Goal: Information Seeking & Learning: Learn about a topic

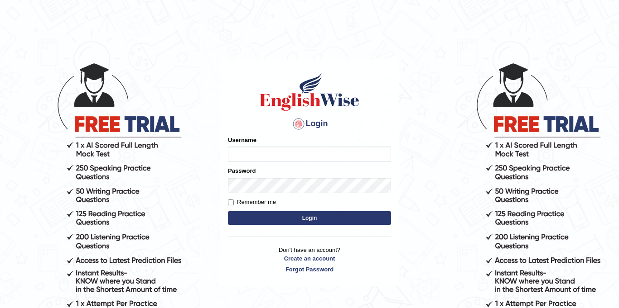
type input "Jolinaseva"
click at [288, 216] on button "Login" at bounding box center [309, 218] width 163 height 14
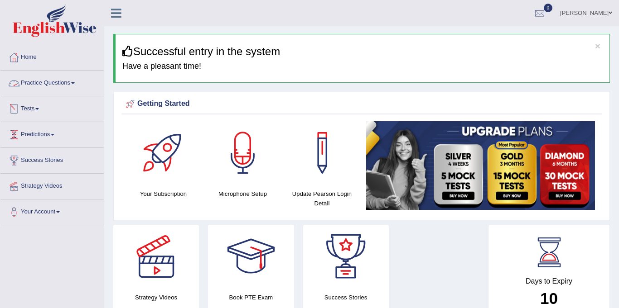
click at [28, 84] on link "Practice Questions" at bounding box center [51, 82] width 103 height 23
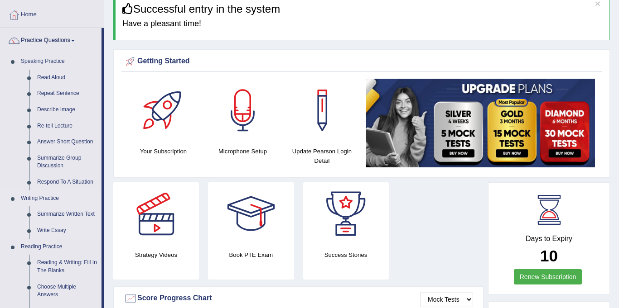
scroll to position [43, 0]
click at [57, 230] on link "Write Essay" at bounding box center [67, 230] width 68 height 16
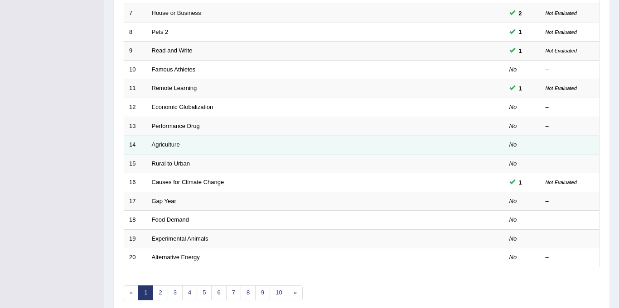
scroll to position [291, 0]
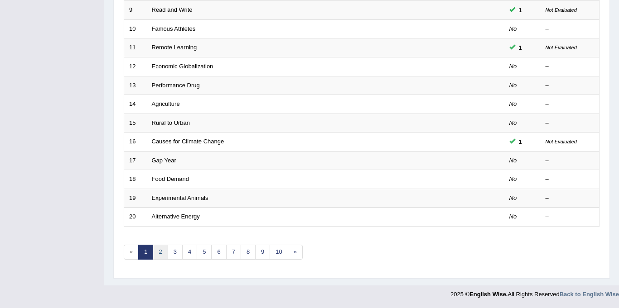
click at [158, 254] on link "2" at bounding box center [160, 252] width 15 height 15
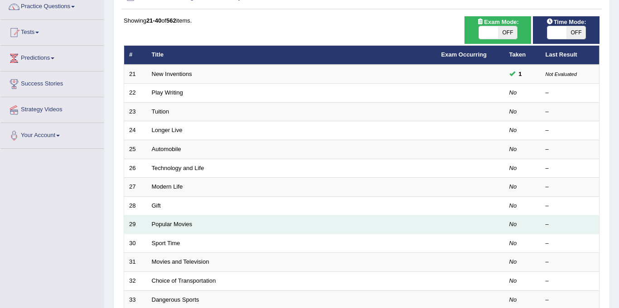
scroll to position [78, 0]
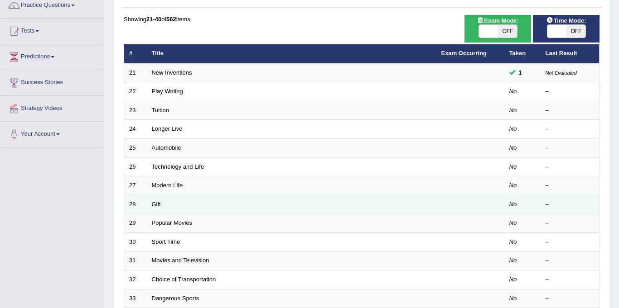
click at [155, 203] on link "Gift" at bounding box center [156, 204] width 9 height 7
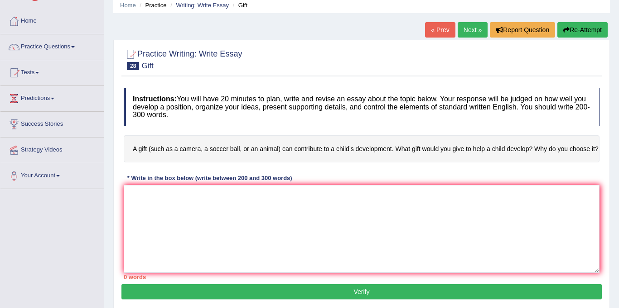
scroll to position [40, 0]
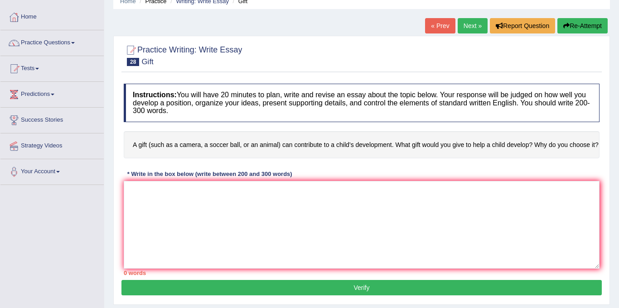
click at [458, 16] on div "Home Practice Writing: Write Essay Gift « Prev Next » Report Question Re-Attemp…" at bounding box center [361, 186] width 514 height 453
click at [465, 27] on link "Next »" at bounding box center [472, 25] width 30 height 15
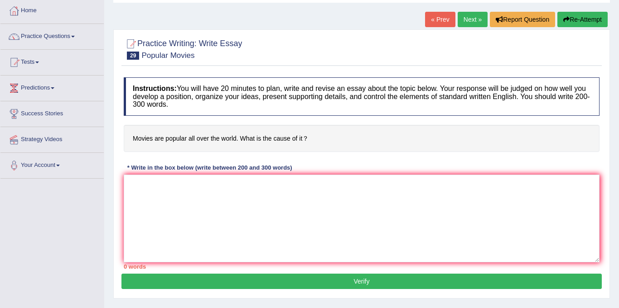
scroll to position [52, 0]
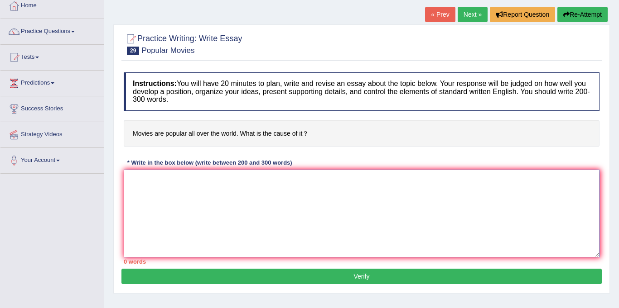
click at [166, 201] on textarea at bounding box center [361, 214] width 475 height 88
paste textarea "The increasing influence of ( topic) on our lives has ignited numerous discussi…"
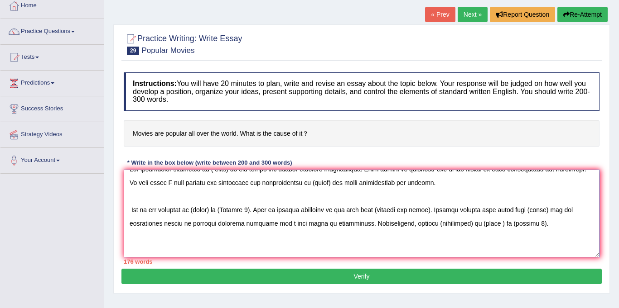
scroll to position [51, 0]
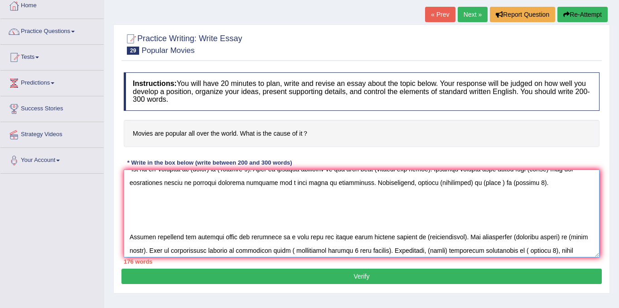
click at [135, 226] on textarea at bounding box center [361, 214] width 475 height 88
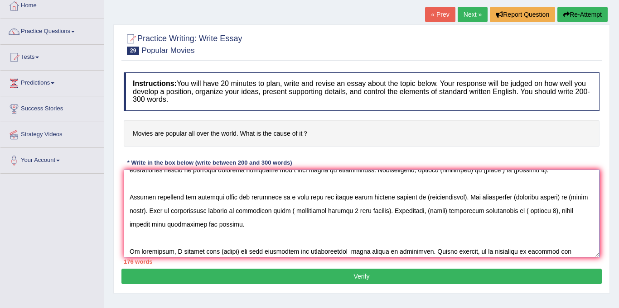
scroll to position [82, 0]
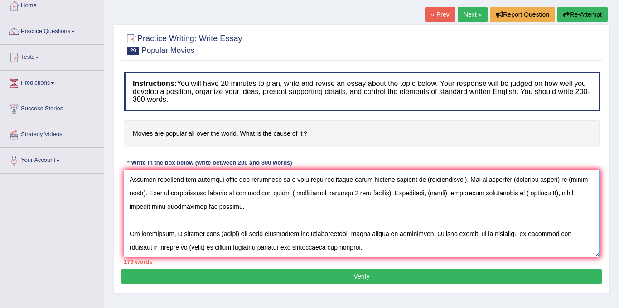
click at [130, 227] on textarea at bounding box center [361, 214] width 475 height 88
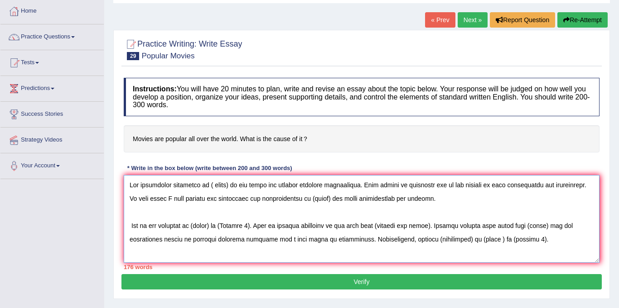
scroll to position [42, 0]
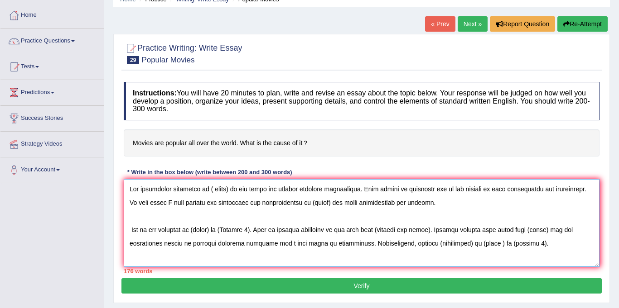
click at [226, 192] on textarea at bounding box center [361, 223] width 475 height 88
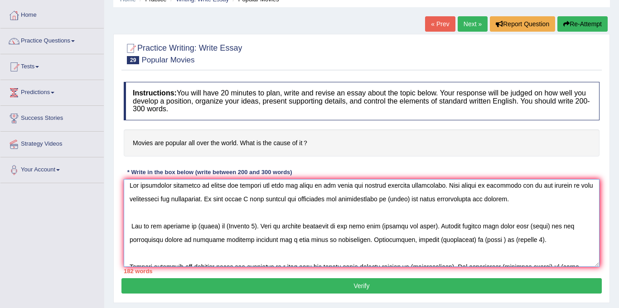
scroll to position [0, 0]
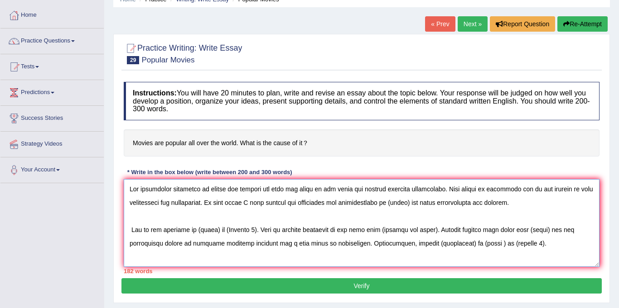
click at [383, 202] on textarea at bounding box center [361, 223] width 475 height 88
drag, startPoint x: 374, startPoint y: 205, endPoint x: 383, endPoint y: 203, distance: 8.9
click at [374, 205] on textarea at bounding box center [361, 223] width 475 height 88
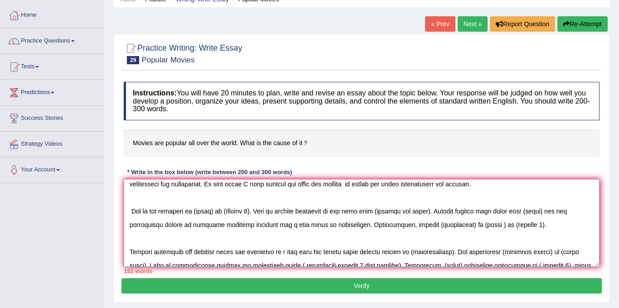
scroll to position [27, 0]
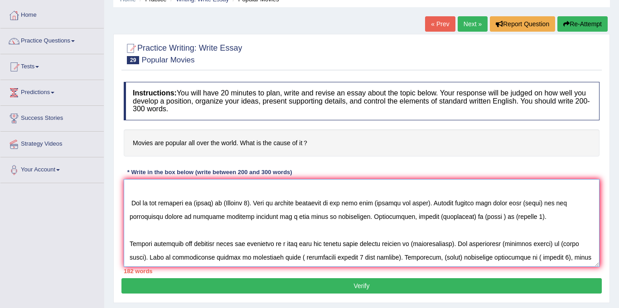
click at [210, 204] on textarea at bounding box center [361, 223] width 475 height 88
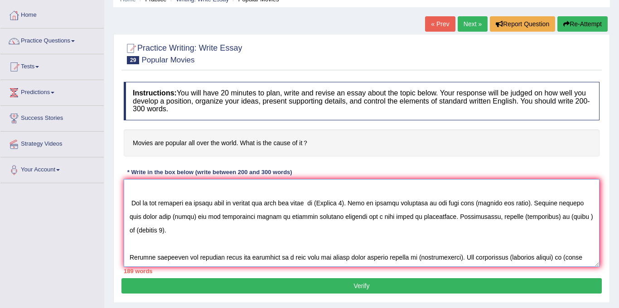
click at [342, 202] on textarea at bounding box center [361, 223] width 475 height 88
click at [345, 204] on textarea at bounding box center [361, 223] width 475 height 88
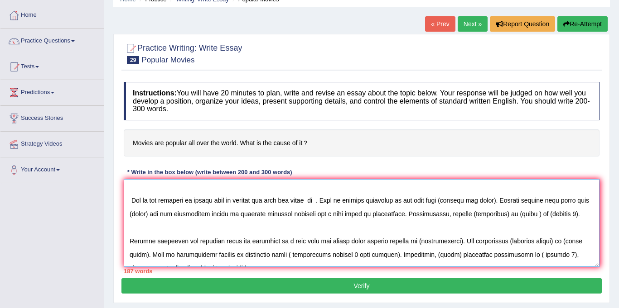
scroll to position [22, 0]
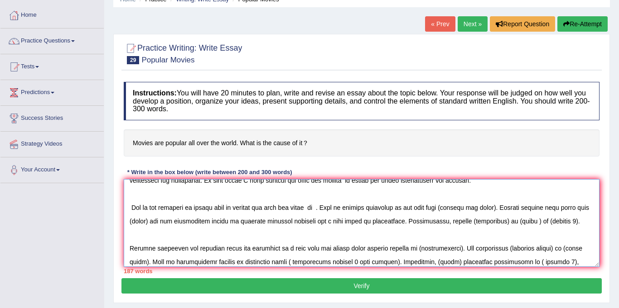
drag, startPoint x: 129, startPoint y: 195, endPoint x: 174, endPoint y: 189, distance: 45.7
click at [174, 189] on textarea at bounding box center [361, 223] width 475 height 88
click at [131, 207] on textarea at bounding box center [361, 223] width 475 height 88
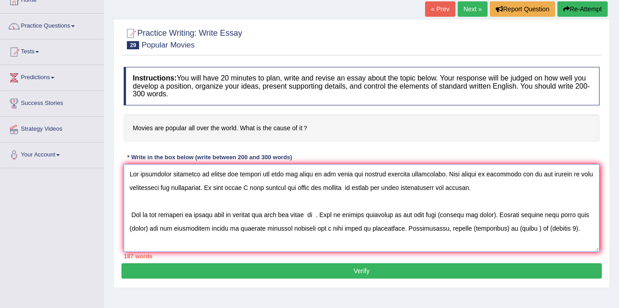
scroll to position [60, 0]
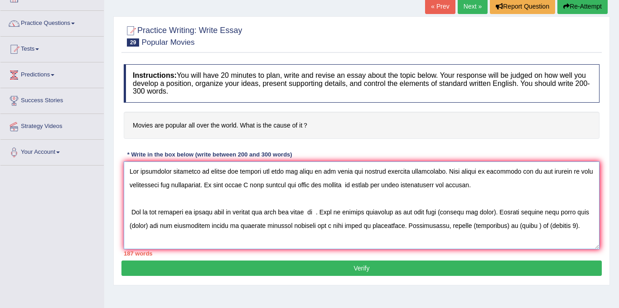
drag, startPoint x: 127, startPoint y: 212, endPoint x: 178, endPoint y: 216, distance: 50.4
click at [178, 216] on textarea at bounding box center [361, 206] width 475 height 88
click at [230, 219] on textarea at bounding box center [361, 206] width 475 height 88
click at [251, 193] on textarea at bounding box center [361, 206] width 475 height 88
drag, startPoint x: 131, startPoint y: 213, endPoint x: 311, endPoint y: 214, distance: 180.2
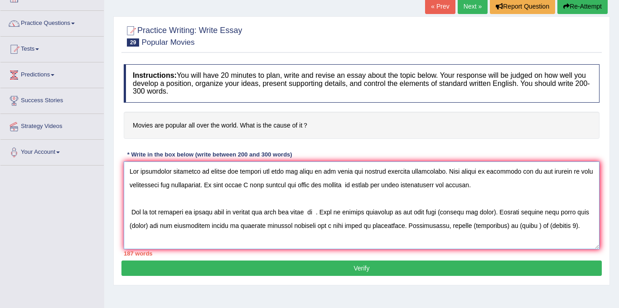
click at [311, 214] on textarea at bounding box center [361, 206] width 475 height 88
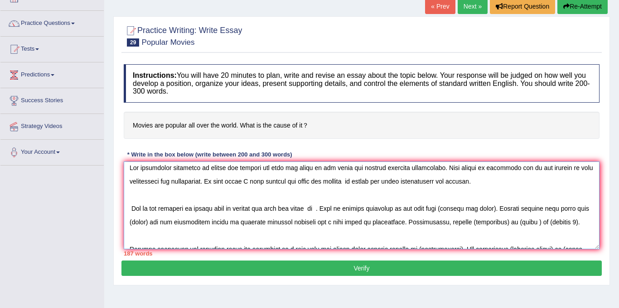
scroll to position [5, 0]
drag, startPoint x: 131, startPoint y: 207, endPoint x: 312, endPoint y: 208, distance: 181.6
click at [312, 208] on textarea at bounding box center [361, 206] width 475 height 88
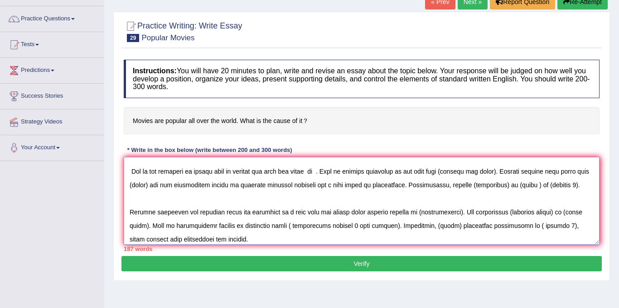
scroll to position [32, 0]
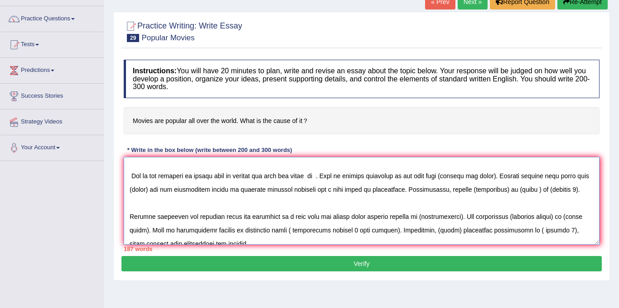
click at [311, 177] on textarea at bounding box center [361, 201] width 475 height 88
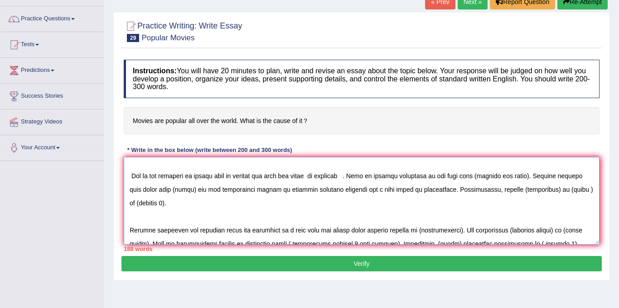
click at [334, 175] on textarea at bounding box center [361, 201] width 475 height 88
click at [336, 176] on textarea at bounding box center [361, 201] width 475 height 88
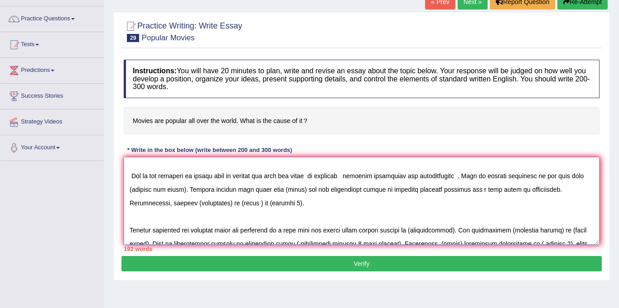
click at [157, 192] on textarea at bounding box center [361, 201] width 475 height 88
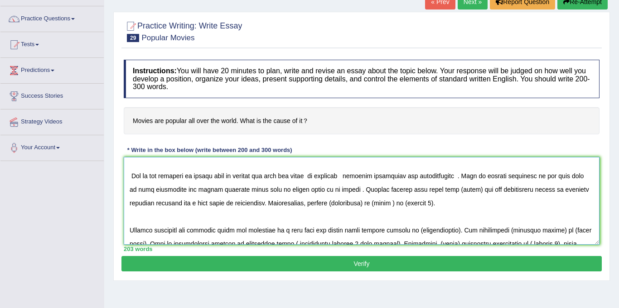
click at [437, 189] on textarea at bounding box center [361, 201] width 475 height 88
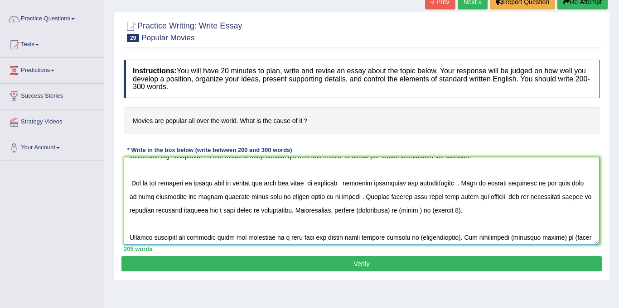
scroll to position [24, 0]
click at [367, 211] on textarea at bounding box center [361, 201] width 475 height 88
click at [469, 211] on textarea at bounding box center [361, 201] width 475 height 88
click at [466, 211] on textarea at bounding box center [361, 201] width 475 height 88
click at [446, 212] on textarea at bounding box center [361, 201] width 475 height 88
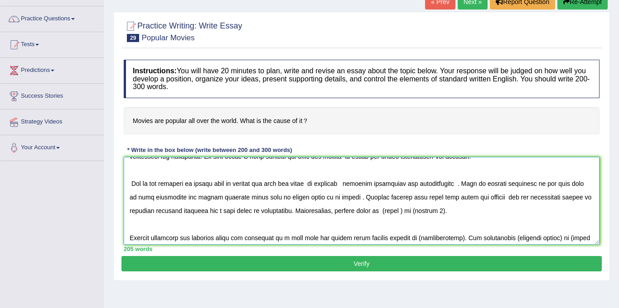
click at [344, 212] on textarea at bounding box center [361, 201] width 475 height 88
click at [382, 213] on textarea at bounding box center [361, 201] width 475 height 88
click at [450, 215] on textarea at bounding box center [361, 201] width 475 height 88
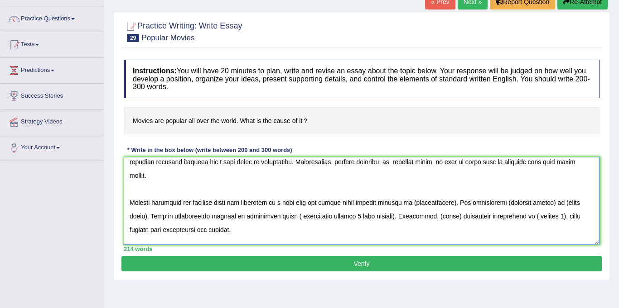
scroll to position [73, 0]
click at [417, 191] on textarea at bounding box center [361, 201] width 475 height 88
click at [457, 190] on textarea at bounding box center [361, 201] width 475 height 88
click at [506, 189] on textarea at bounding box center [361, 201] width 475 height 88
click at [547, 190] on textarea at bounding box center [361, 201] width 475 height 88
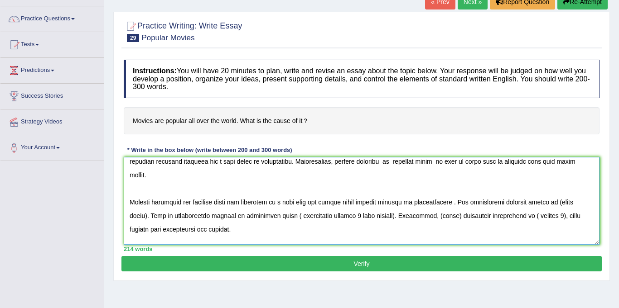
click at [591, 189] on textarea at bounding box center [361, 201] width 475 height 88
click at [390, 203] on textarea at bounding box center [361, 201] width 475 height 88
click at [495, 202] on textarea at bounding box center [361, 201] width 475 height 88
click at [169, 216] on textarea at bounding box center [361, 201] width 475 height 88
click at [197, 216] on textarea at bounding box center [361, 201] width 475 height 88
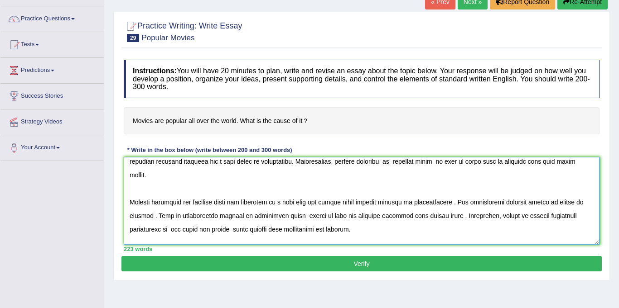
click at [198, 215] on textarea at bounding box center [361, 201] width 475 height 88
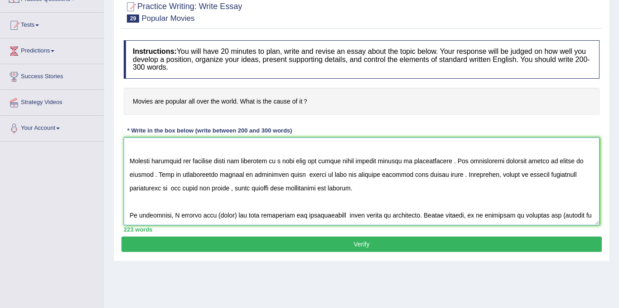
scroll to position [95, 0]
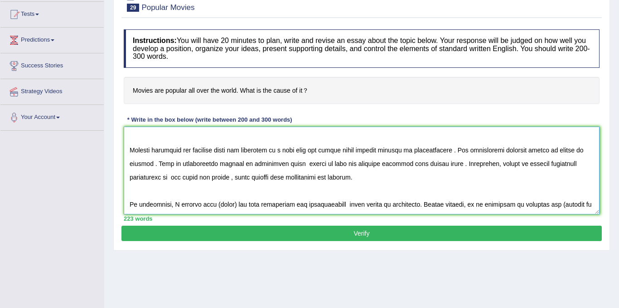
click at [226, 191] on textarea at bounding box center [361, 171] width 475 height 88
click at [205, 206] on textarea at bounding box center [361, 171] width 475 height 88
click at [254, 205] on textarea at bounding box center [361, 171] width 475 height 88
click at [264, 208] on textarea at bounding box center [361, 171] width 475 height 88
click at [266, 204] on textarea at bounding box center [361, 171] width 475 height 88
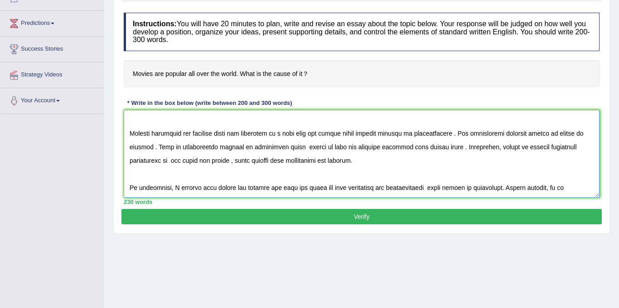
scroll to position [114, 0]
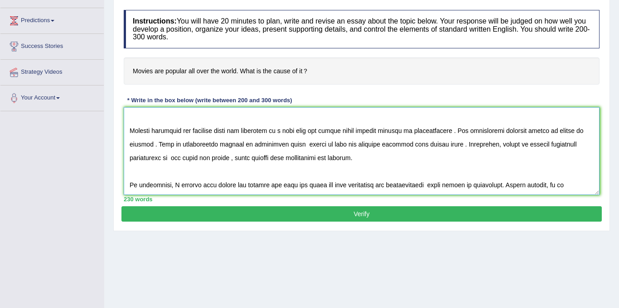
type textarea "The increasing influence of movies are popular all over the world on our lives …"
click at [354, 216] on button "Verify" at bounding box center [361, 213] width 480 height 15
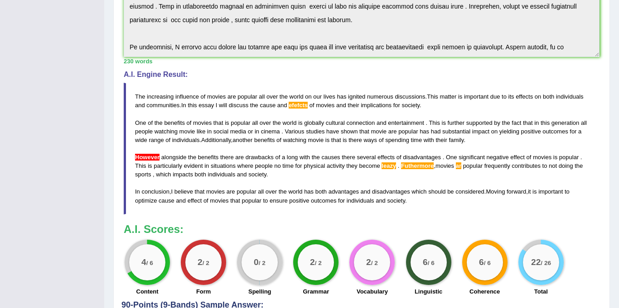
scroll to position [238, 0]
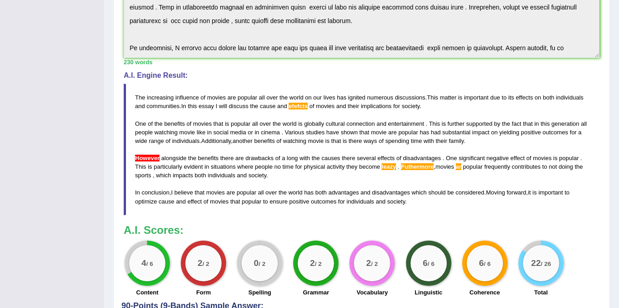
drag, startPoint x: 134, startPoint y: 95, endPoint x: 180, endPoint y: 162, distance: 80.9
click at [178, 159] on blockquote "The increasing influence of movies are popular all over the world on our lives …" at bounding box center [361, 149] width 475 height 131
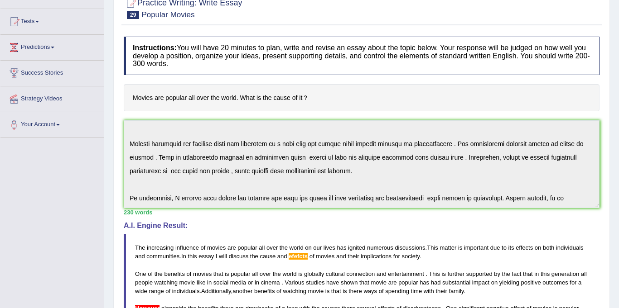
scroll to position [0, 0]
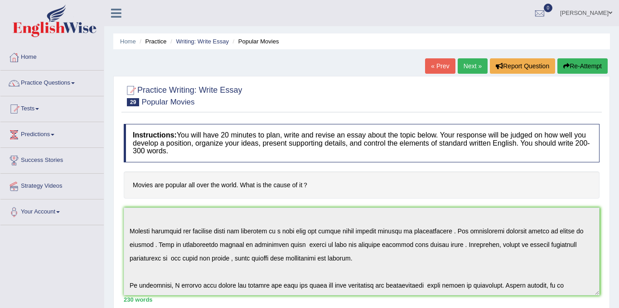
click at [469, 68] on link "Next »" at bounding box center [472, 65] width 30 height 15
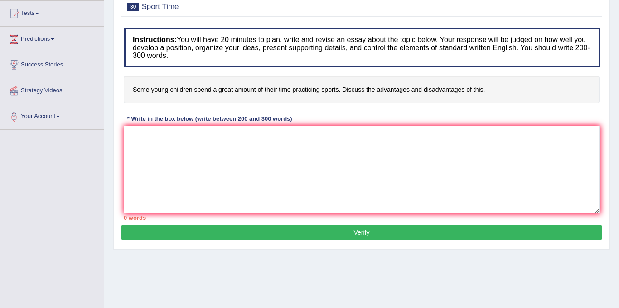
scroll to position [106, 0]
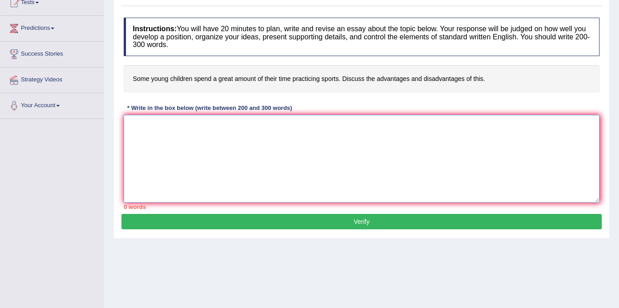
click at [182, 145] on textarea at bounding box center [361, 159] width 475 height 88
drag, startPoint x: 253, startPoint y: 145, endPoint x: 211, endPoint y: 153, distance: 42.7
click at [211, 153] on textarea at bounding box center [361, 159] width 475 height 88
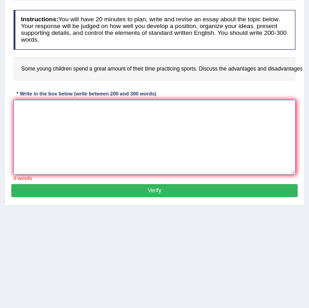
click at [48, 122] on textarea at bounding box center [155, 137] width 283 height 75
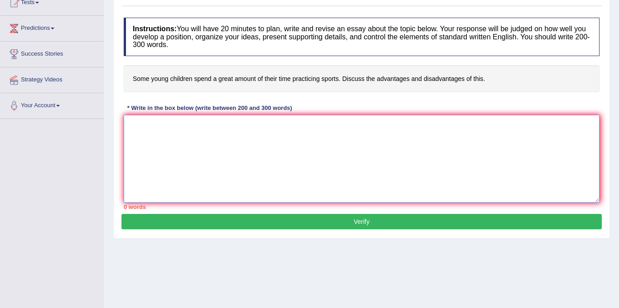
click at [178, 141] on textarea at bounding box center [361, 159] width 475 height 88
paste textarea "The increasing influence of ( topic) on our lives has ignited numerous discussi…"
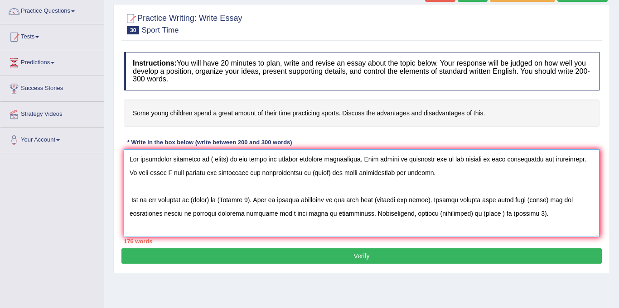
scroll to position [70, 0]
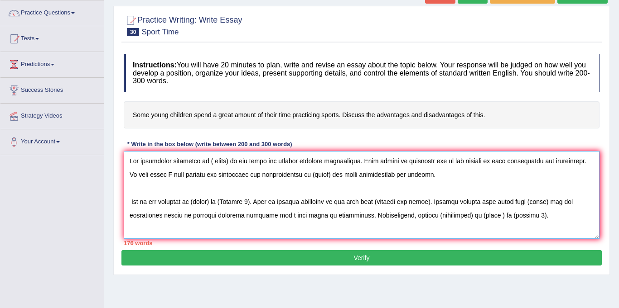
click at [225, 163] on textarea at bounding box center [361, 195] width 475 height 88
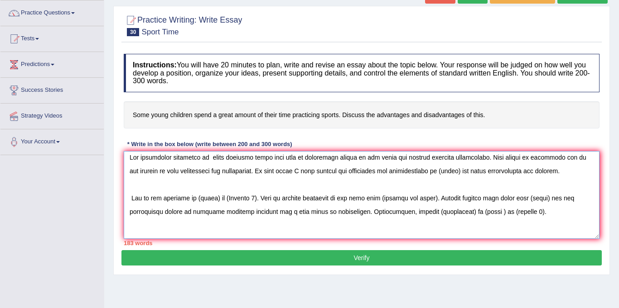
scroll to position [5, 0]
click at [453, 172] on textarea at bounding box center [361, 195] width 475 height 88
click at [456, 172] on textarea at bounding box center [361, 195] width 475 height 88
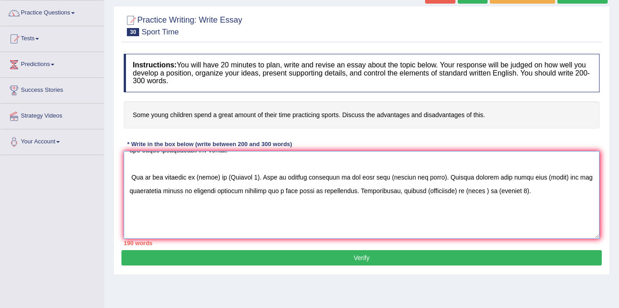
scroll to position [39, 0]
click at [212, 178] on textarea at bounding box center [361, 195] width 475 height 88
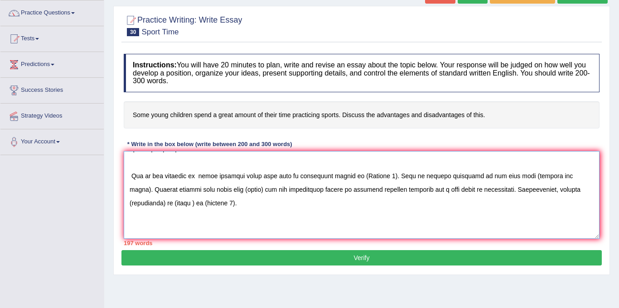
click at [377, 178] on textarea at bounding box center [361, 195] width 475 height 88
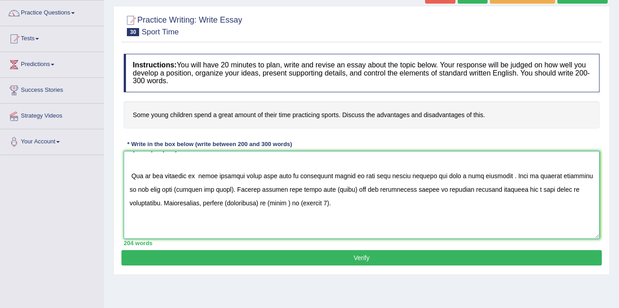
click at [194, 192] on textarea at bounding box center [361, 195] width 475 height 88
click at [173, 190] on textarea at bounding box center [361, 195] width 475 height 88
click at [276, 190] on textarea at bounding box center [361, 195] width 475 height 88
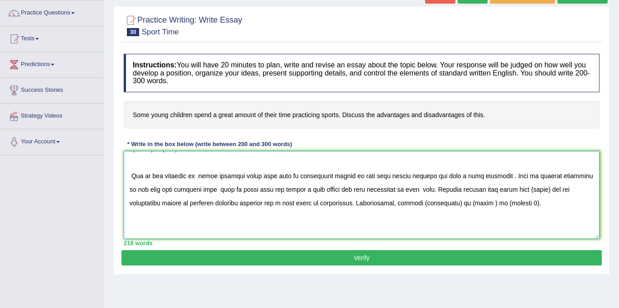
click at [517, 190] on textarea at bounding box center [361, 195] width 475 height 88
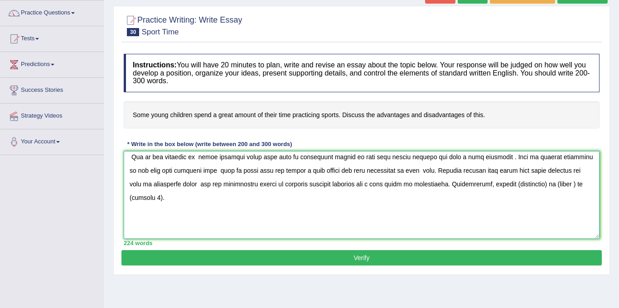
scroll to position [58, 0]
click at [522, 187] on textarea at bounding box center [361, 195] width 475 height 88
click at [486, 187] on textarea at bounding box center [361, 195] width 475 height 88
click at [544, 186] on textarea at bounding box center [361, 195] width 475 height 88
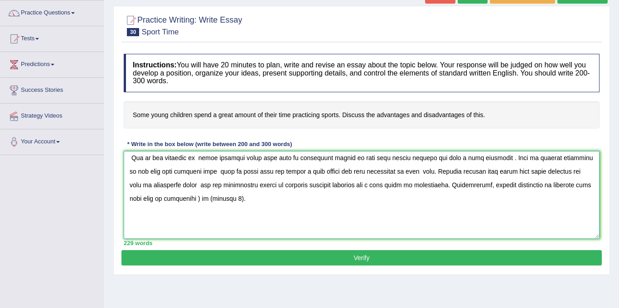
click at [170, 199] on textarea at bounding box center [361, 195] width 475 height 88
click at [216, 198] on textarea at bounding box center [361, 195] width 475 height 88
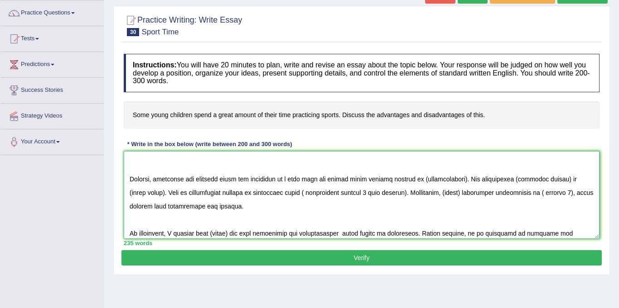
scroll to position [135, 0]
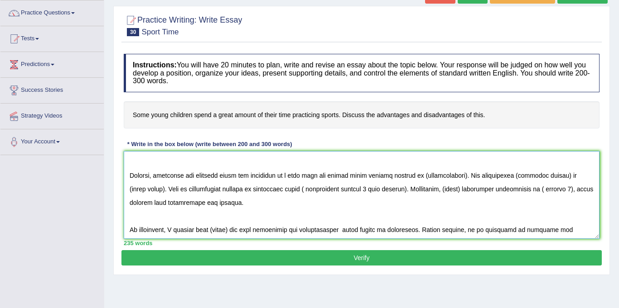
click at [417, 178] on textarea at bounding box center [361, 195] width 475 height 88
click at [459, 178] on textarea at bounding box center [361, 195] width 475 height 88
click at [505, 176] on textarea at bounding box center [361, 195] width 475 height 88
click at [547, 177] on textarea at bounding box center [361, 195] width 475 height 88
click at [594, 176] on textarea at bounding box center [361, 195] width 475 height 88
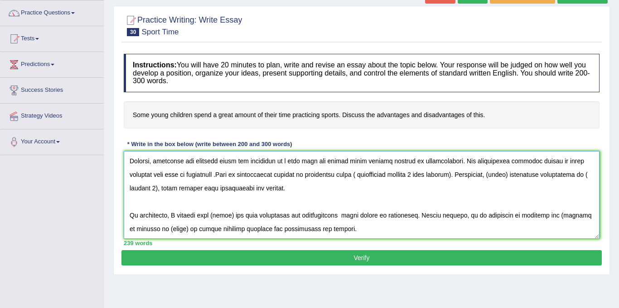
scroll to position [144, 0]
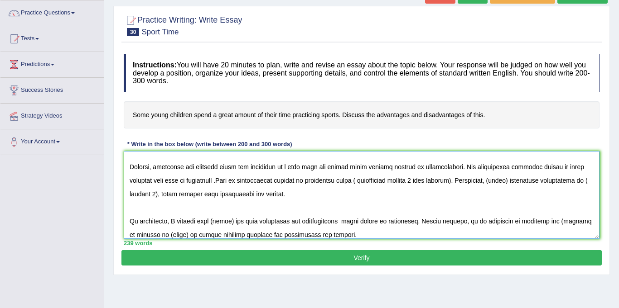
click at [453, 180] on textarea at bounding box center [361, 195] width 475 height 88
click at [481, 180] on textarea at bounding box center [361, 195] width 475 height 88
click at [203, 195] on textarea at bounding box center [361, 195] width 475 height 88
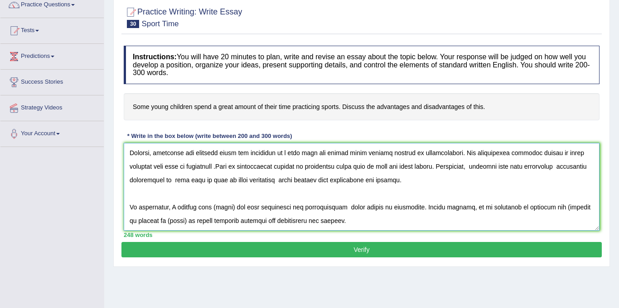
scroll to position [82, 0]
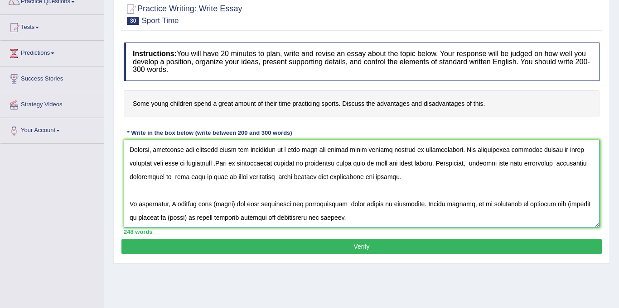
click at [225, 178] on textarea at bounding box center [361, 184] width 475 height 88
click at [254, 191] on textarea at bounding box center [361, 184] width 475 height 88
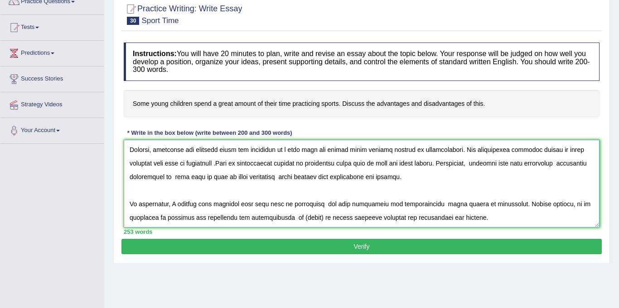
click at [319, 194] on textarea at bounding box center [361, 184] width 475 height 88
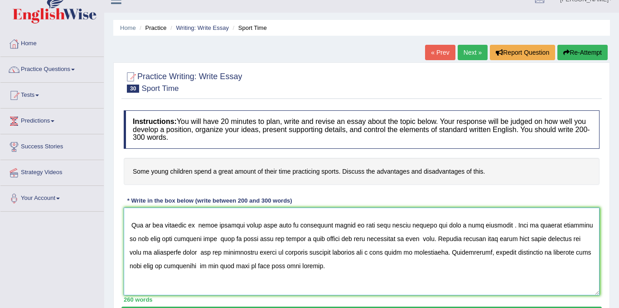
scroll to position [48, 0]
click at [391, 241] on textarea at bounding box center [361, 252] width 475 height 88
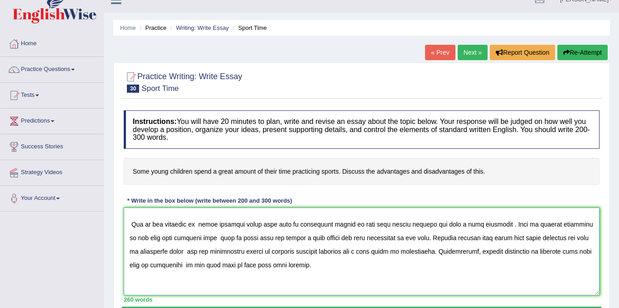
click at [390, 240] on textarea at bounding box center [361, 252] width 475 height 88
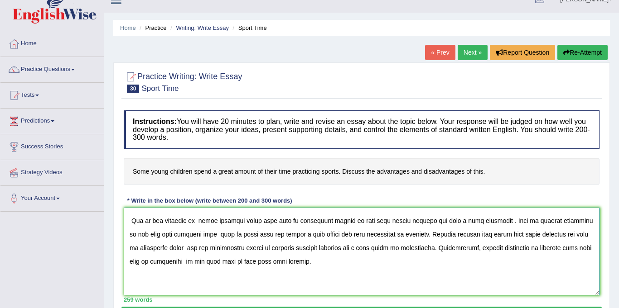
scroll to position [52, 0]
click at [549, 235] on textarea at bounding box center [361, 252] width 475 height 88
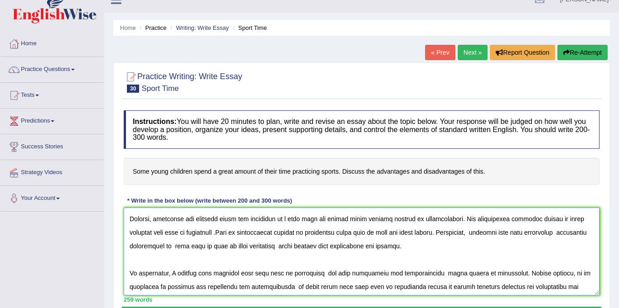
scroll to position [149, 0]
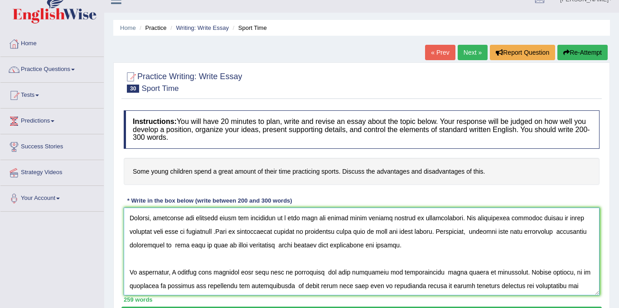
click at [217, 231] on textarea at bounding box center [361, 252] width 475 height 88
click at [241, 233] on textarea at bounding box center [361, 252] width 475 height 88
click at [379, 232] on textarea at bounding box center [361, 252] width 475 height 88
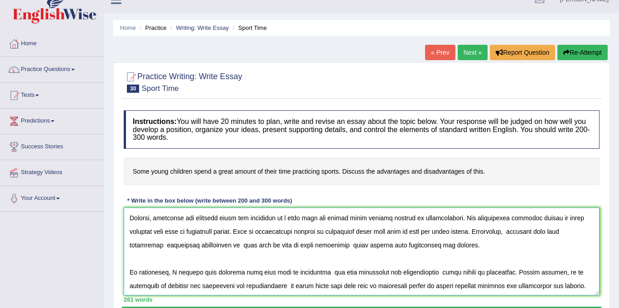
click at [585, 232] on textarea at bounding box center [361, 252] width 475 height 88
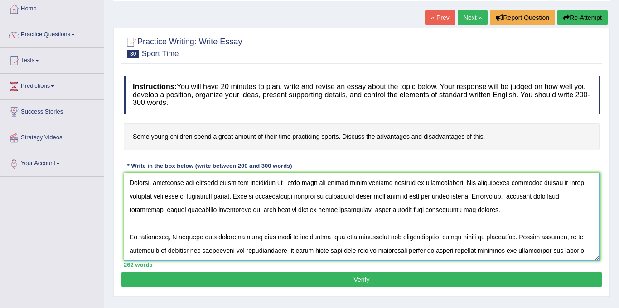
scroll to position [50, 0]
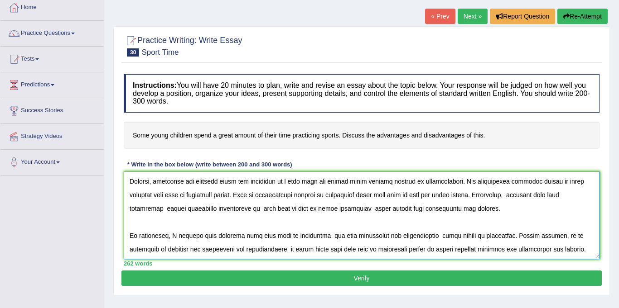
drag, startPoint x: 332, startPoint y: 224, endPoint x: 344, endPoint y: 224, distance: 11.8
click at [332, 224] on textarea at bounding box center [361, 216] width 475 height 88
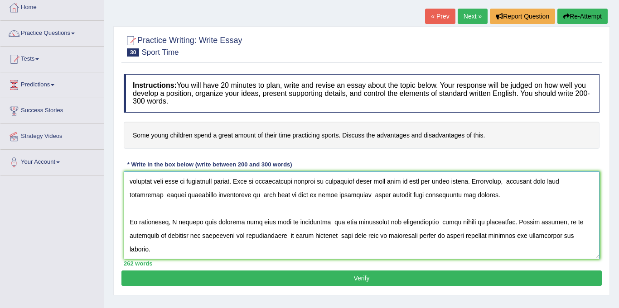
scroll to position [190, 0]
type textarea "The increasing influence of young children spend more time on practicing sports…"
click at [352, 280] on button "Verify" at bounding box center [361, 278] width 480 height 15
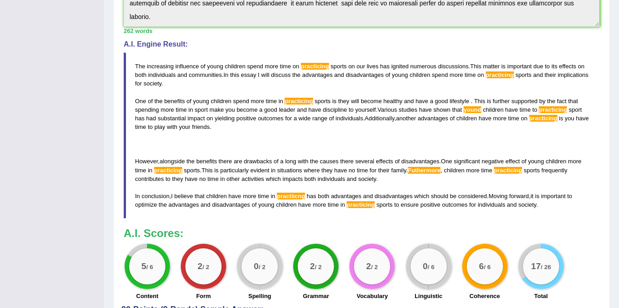
scroll to position [268, 0]
